Goal: Task Accomplishment & Management: Complete application form

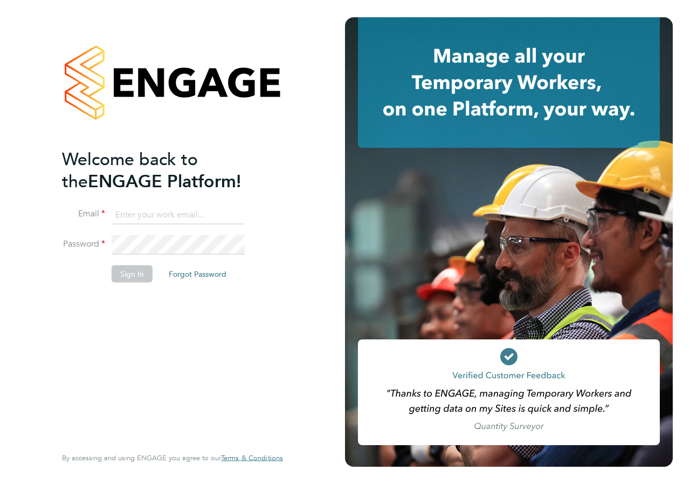
click at [171, 223] on input at bounding box center [178, 214] width 133 height 19
type input "danielle.croombs1@hays.com"
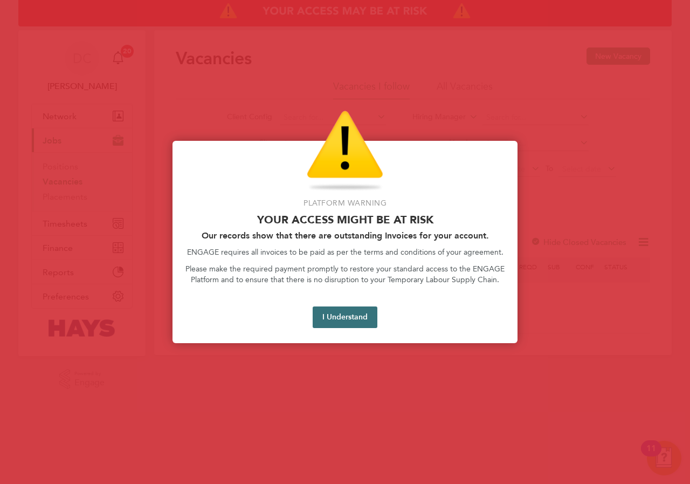
click at [352, 317] on button "I Understand" at bounding box center [345, 317] width 65 height 22
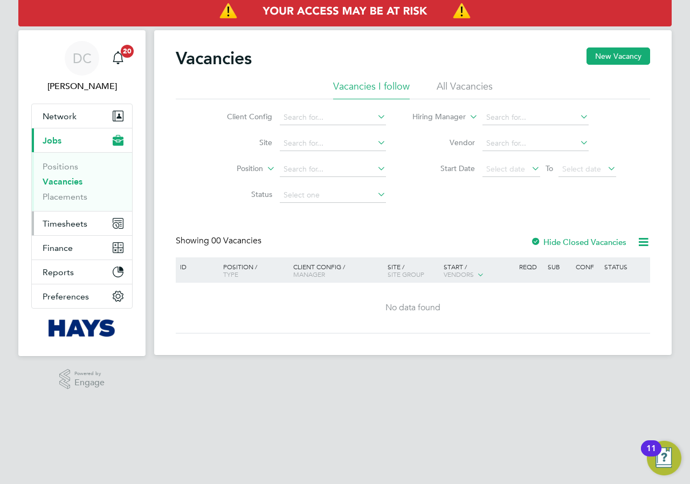
click at [79, 225] on span "Timesheets" at bounding box center [65, 223] width 45 height 10
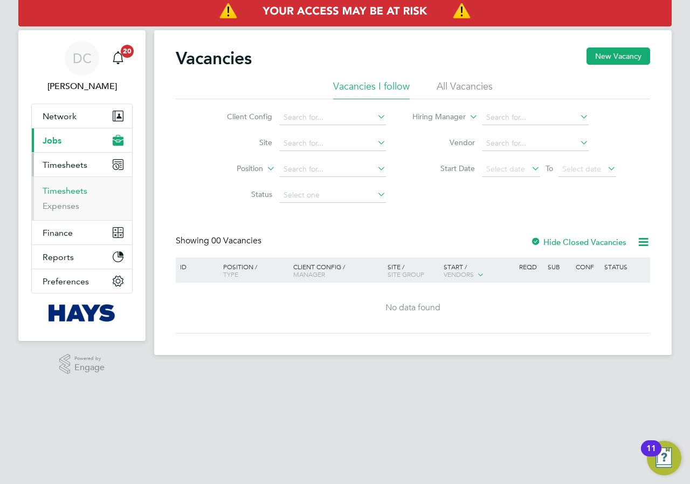
click at [62, 190] on link "Timesheets" at bounding box center [65, 191] width 45 height 10
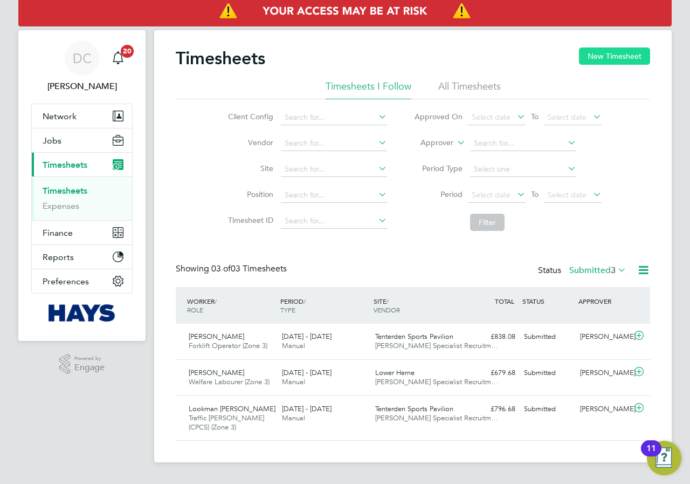
click at [613, 58] on button "New Timesheet" at bounding box center [614, 55] width 71 height 17
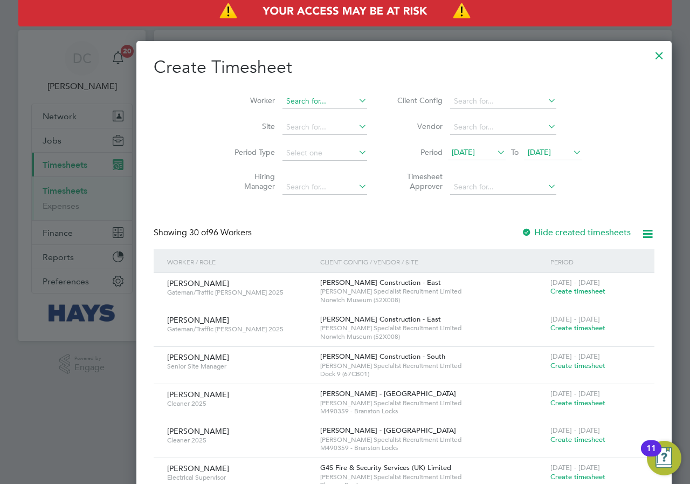
scroll to position [2066, 417]
click at [283, 102] on input at bounding box center [325, 101] width 85 height 15
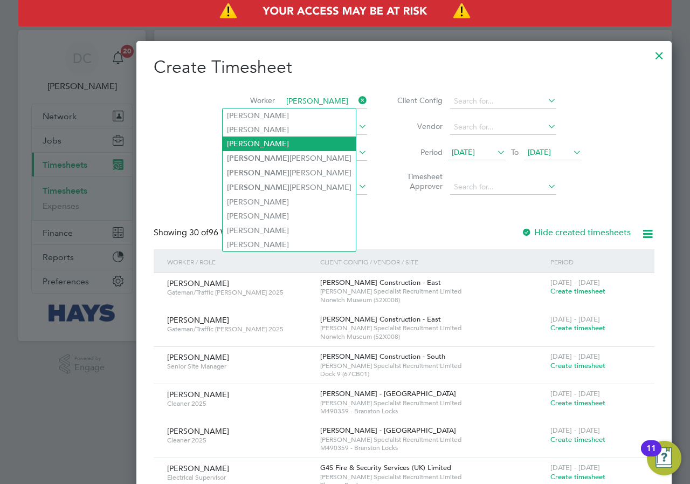
click at [266, 145] on li "[PERSON_NAME]" at bounding box center [289, 143] width 133 height 14
type input "[PERSON_NAME]"
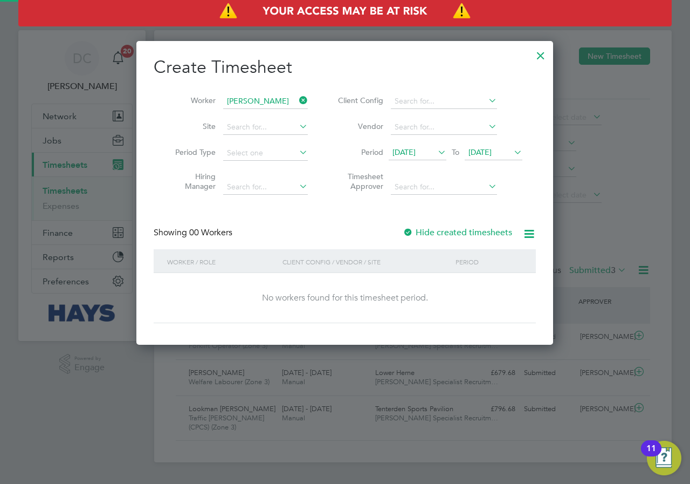
scroll to position [304, 417]
click at [484, 152] on span "[DATE]" at bounding box center [480, 152] width 23 height 10
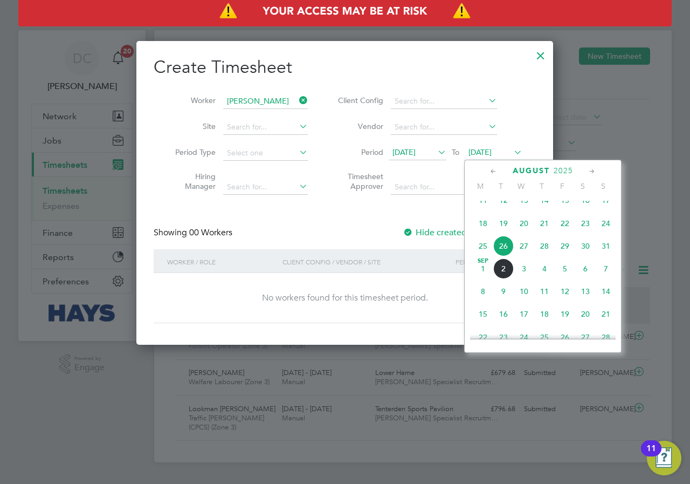
click at [603, 256] on span "31" at bounding box center [606, 246] width 20 height 20
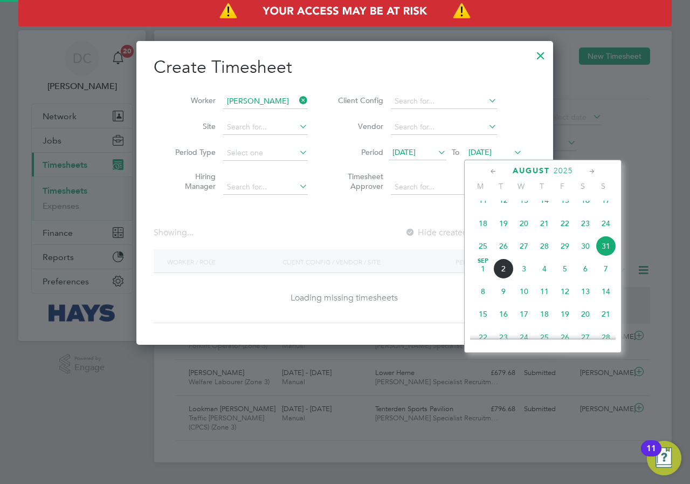
scroll to position [304, 417]
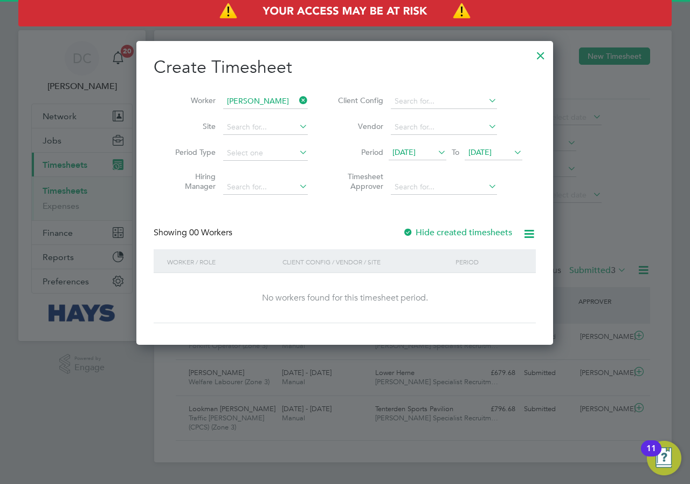
click at [463, 231] on label "Hide created timesheets" at bounding box center [457, 232] width 109 height 11
click at [468, 233] on label "Hide created timesheets" at bounding box center [457, 232] width 109 height 11
click at [416, 156] on span "[DATE]" at bounding box center [404, 152] width 23 height 10
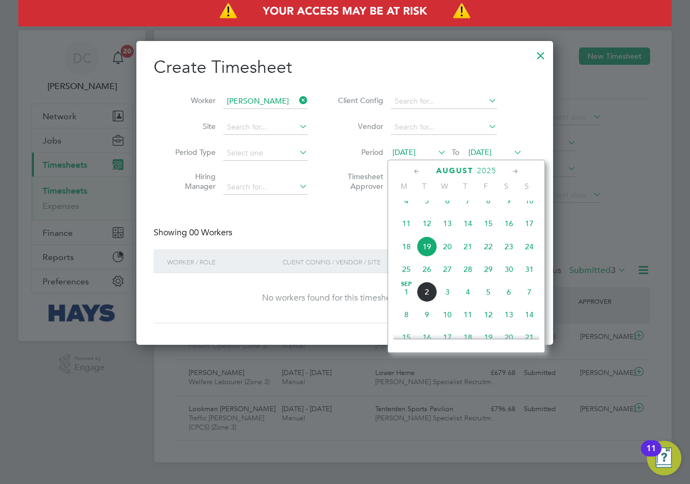
click at [407, 278] on span "25" at bounding box center [406, 269] width 20 height 20
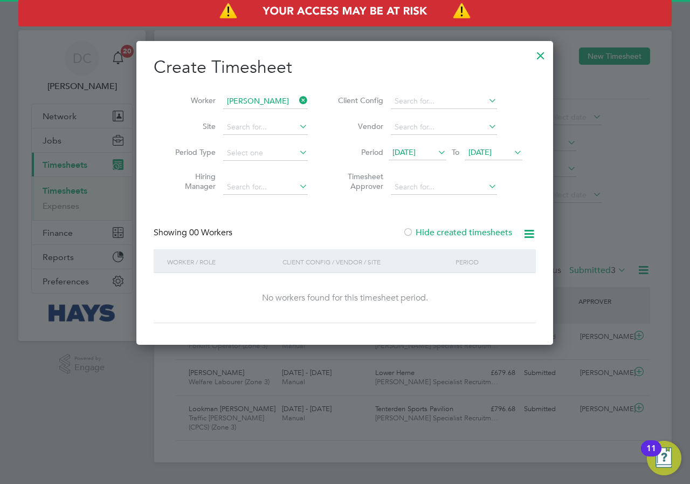
click at [427, 231] on label "Hide created timesheets" at bounding box center [457, 232] width 109 height 11
click at [436, 230] on label "Hide created timesheets" at bounding box center [457, 232] width 109 height 11
click at [446, 231] on label "Hide created timesheets" at bounding box center [457, 232] width 109 height 11
click at [492, 151] on span "[DATE]" at bounding box center [480, 152] width 23 height 10
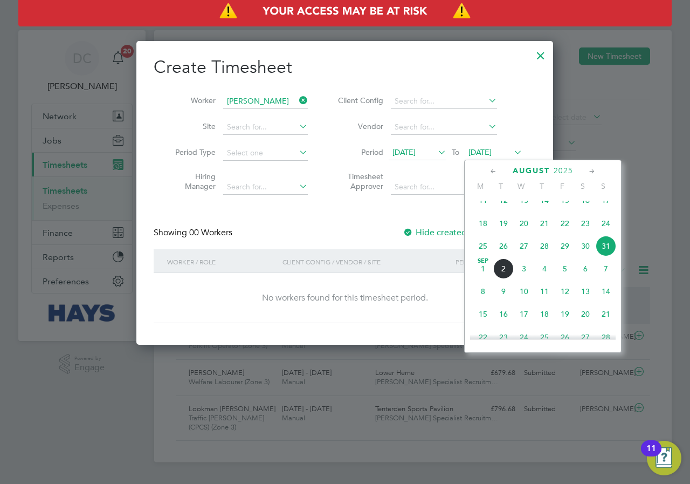
click at [492, 151] on span "[DATE]" at bounding box center [480, 152] width 23 height 10
click at [606, 256] on span "31" at bounding box center [606, 246] width 20 height 20
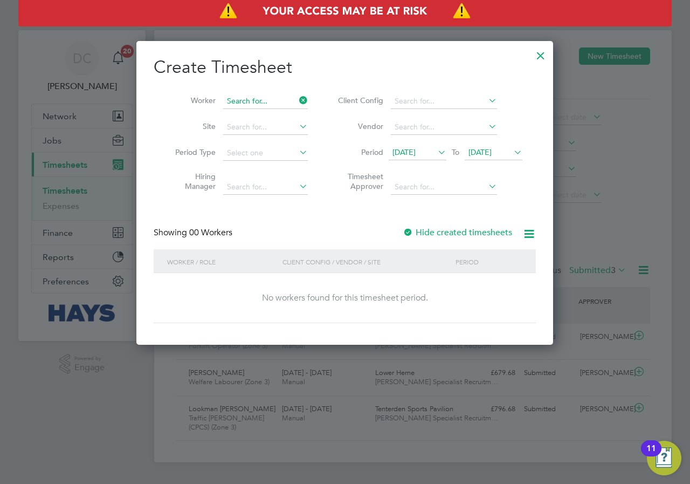
click at [249, 101] on input at bounding box center [265, 101] width 85 height 15
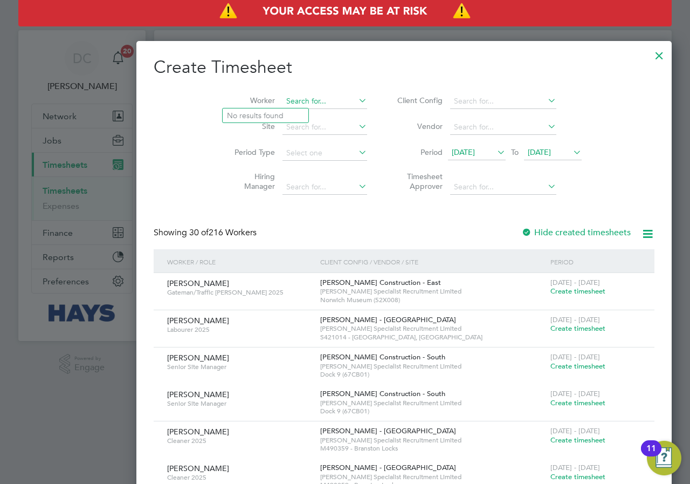
click at [283, 99] on input at bounding box center [325, 101] width 85 height 15
click at [58, 122] on div at bounding box center [345, 242] width 690 height 484
click at [58, 121] on div at bounding box center [345, 242] width 690 height 484
click at [283, 97] on input at bounding box center [325, 101] width 85 height 15
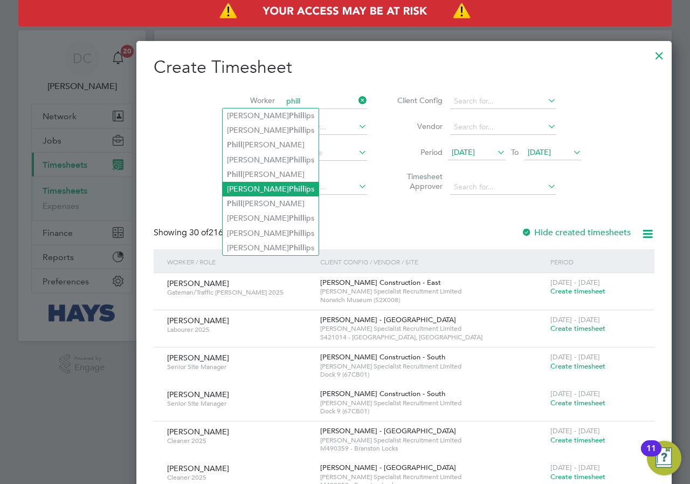
click at [267, 187] on li "[PERSON_NAME] ips" at bounding box center [271, 189] width 96 height 15
type input "[PERSON_NAME]"
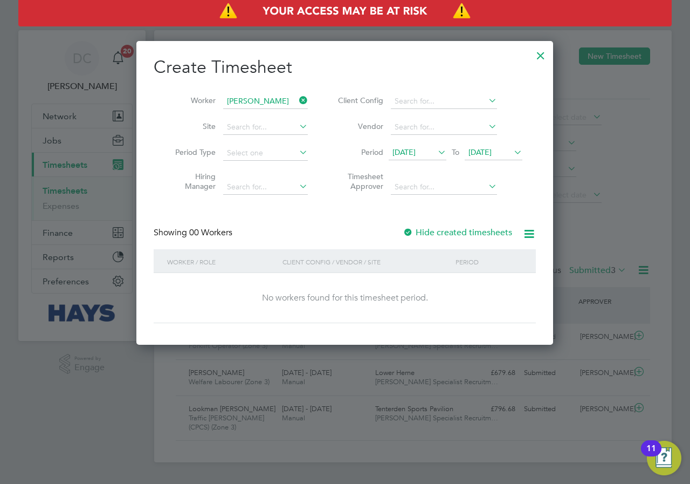
click at [492, 150] on span "[DATE]" at bounding box center [480, 152] width 23 height 10
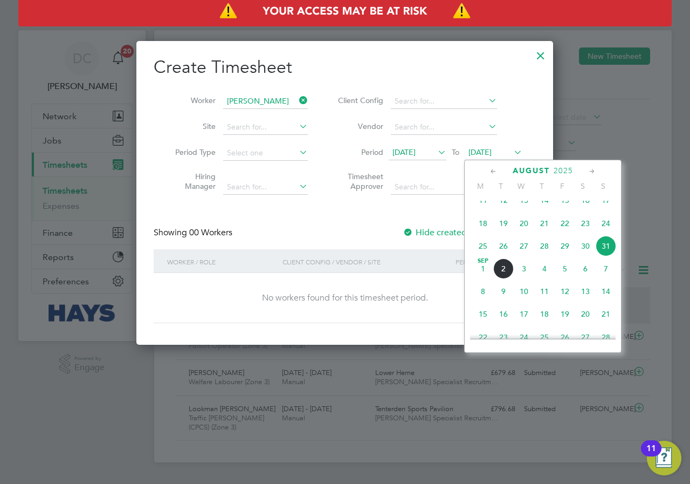
click at [448, 231] on label "Hide created timesheets" at bounding box center [457, 232] width 109 height 11
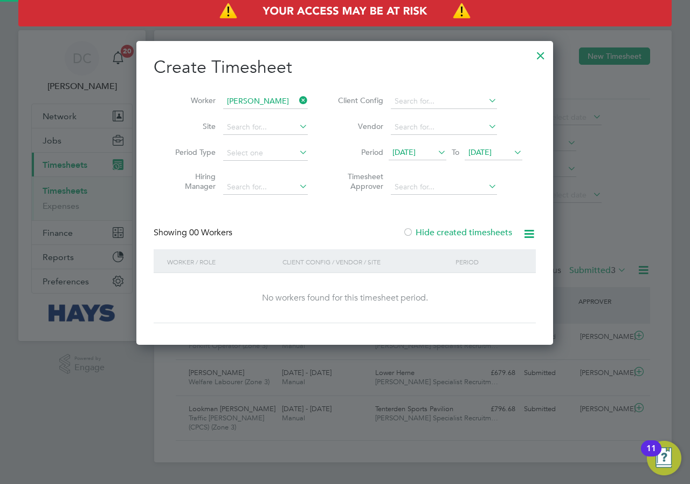
click at [452, 230] on label "Hide created timesheets" at bounding box center [457, 232] width 109 height 11
click at [261, 99] on input at bounding box center [265, 101] width 85 height 15
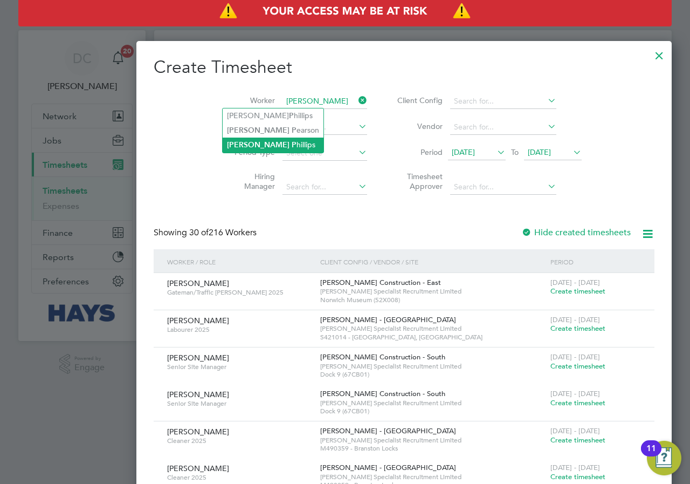
click at [265, 141] on li "[PERSON_NAME]" at bounding box center [273, 145] width 101 height 15
type input "[PERSON_NAME]"
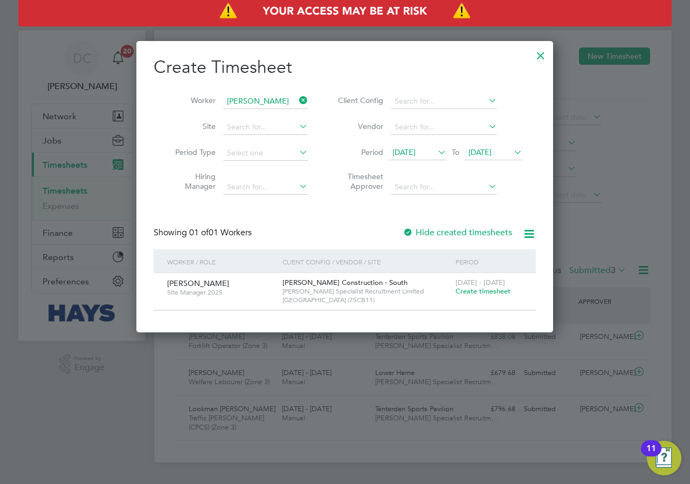
click at [487, 291] on span "Create timesheet" at bounding box center [483, 290] width 55 height 9
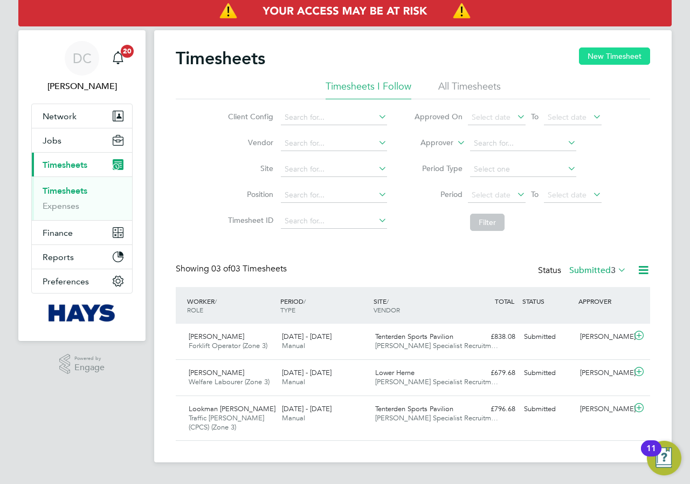
click at [595, 59] on button "New Timesheet" at bounding box center [614, 55] width 71 height 17
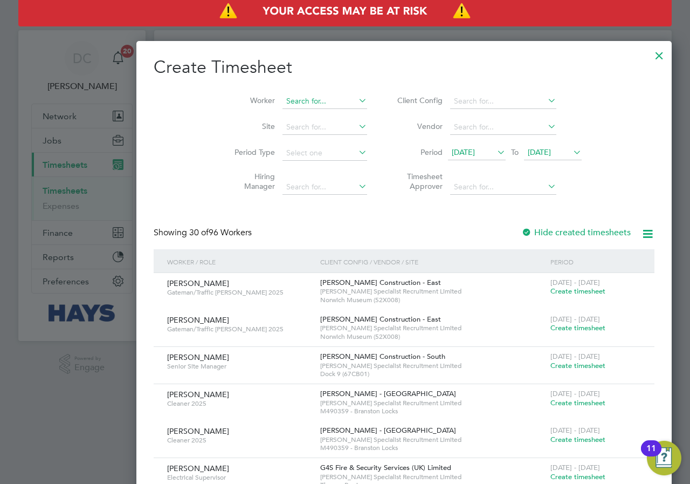
click at [283, 100] on input at bounding box center [325, 101] width 85 height 15
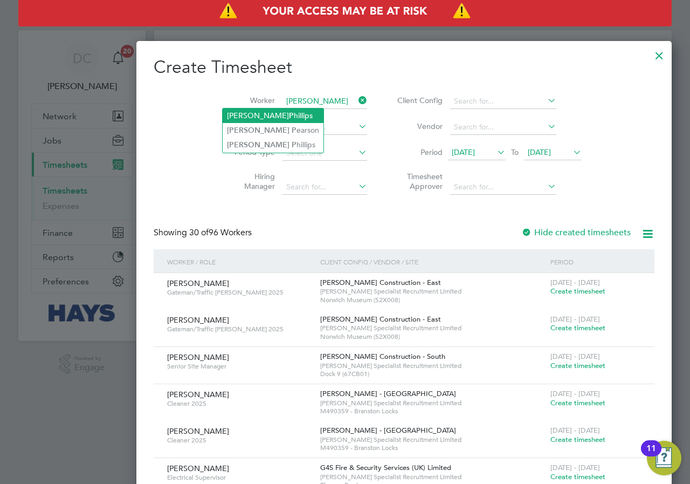
click at [262, 112] on li "[PERSON_NAME]" at bounding box center [273, 115] width 101 height 15
type input "[PERSON_NAME]"
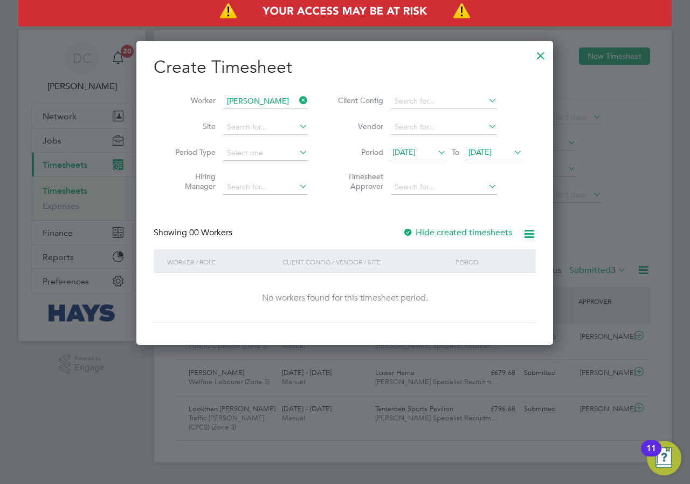
click at [483, 153] on span "[DATE]" at bounding box center [480, 152] width 23 height 10
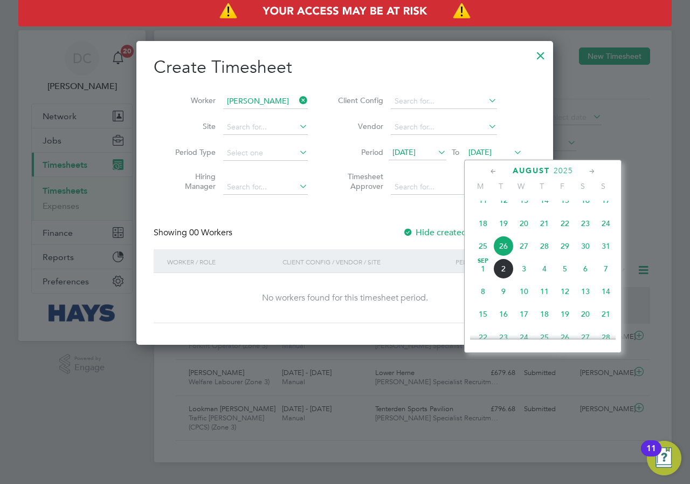
click at [606, 252] on span "31" at bounding box center [606, 246] width 20 height 20
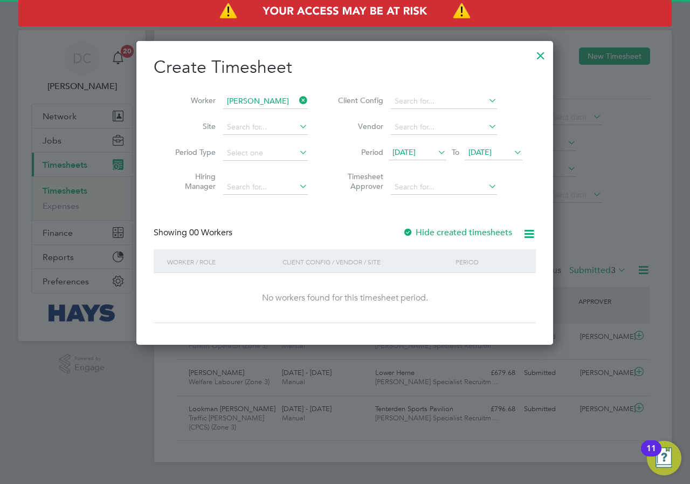
click at [451, 230] on label "Hide created timesheets" at bounding box center [457, 232] width 109 height 11
click at [284, 98] on input at bounding box center [265, 101] width 85 height 15
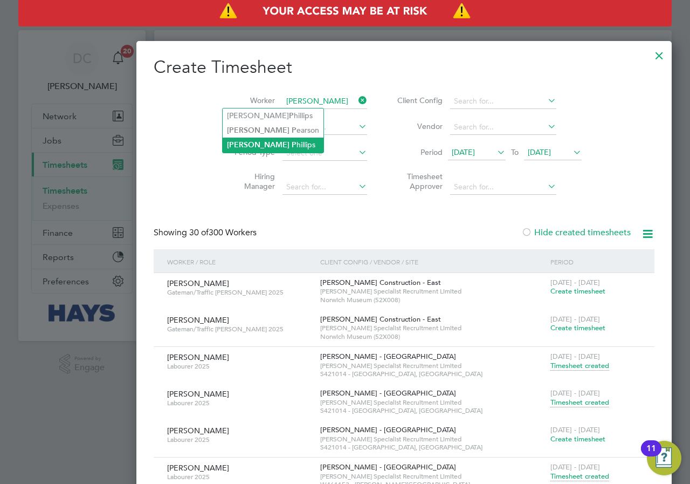
click at [277, 143] on li "[PERSON_NAME]" at bounding box center [273, 145] width 101 height 15
type input "[PERSON_NAME]"
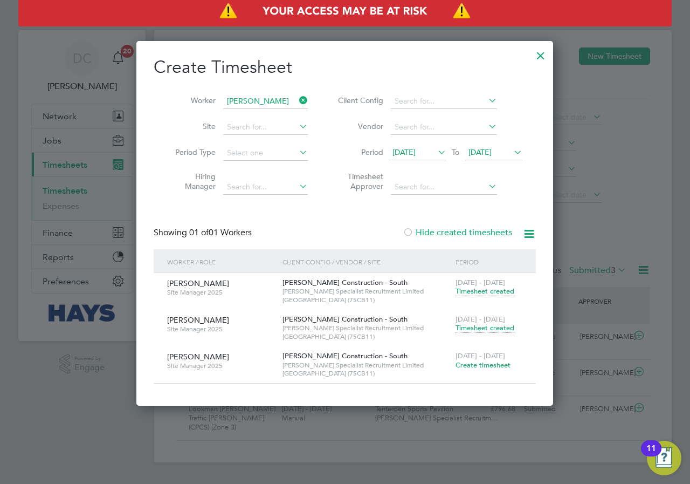
click at [484, 327] on span "Timesheet created" at bounding box center [485, 328] width 59 height 10
